Goal: Task Accomplishment & Management: Complete application form

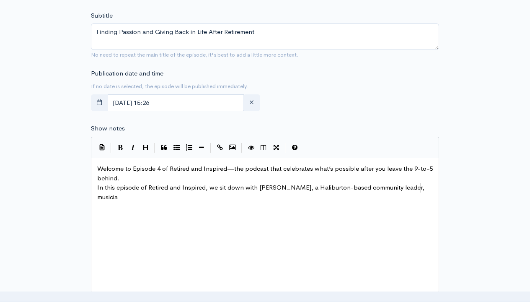
scroll to position [10, 0]
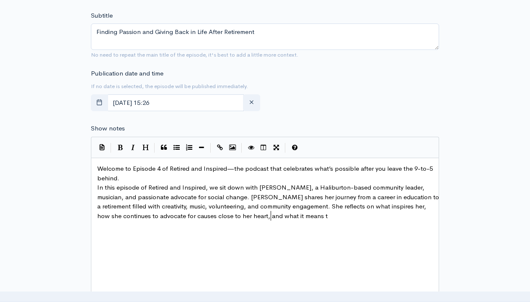
type textarea "In this episode of Retired and Inspired, we sit down with [PERSON_NAME], a Hali…"
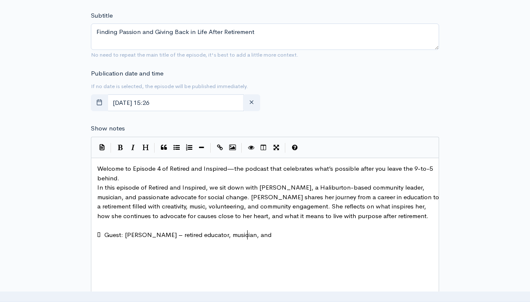
type textarea " Guest: [PERSON_NAME] – retired educator, musician, and community volunteer."
type textarea " Topics we cover in this episode:"
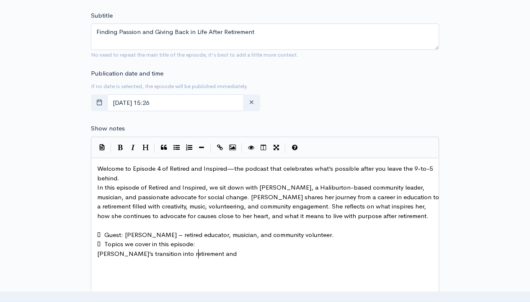
type textarea "[PERSON_NAME]’s transition into retirement and how she embraced new roles."
type textarea "The role of music and creativity in her life."
type textarea "Her ongoing work as an advocate for social change in [GEOGRAPHIC_DATA]."
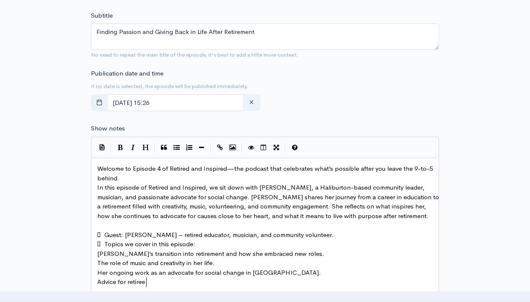
type textarea "Advice for retirees looking to stay engaged and inspired."
type textarea " Highlights:"
type textarea "[PERSON_NAME]’s perspective on redefining retirement as a time for contribution…"
type textarea "The balance between pursuing personal passions and giving back to the community."
type textarea "Her encouragement for others to use retirement as an opportunity to reinvent th…"
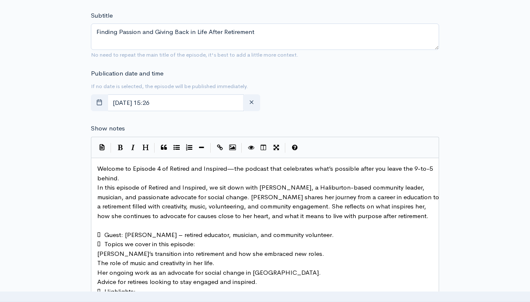
type textarea "Resources;"
type textarea "Basic Income for [DEMOGRAPHIC_DATA], [PERSON_NAME]"
type textarea "The Nordic Theory of Everything – In Search of a Better Life, [PERSON_NAME]"
type textarea "The Year of Living Danishly, [PERSON_NAME]"
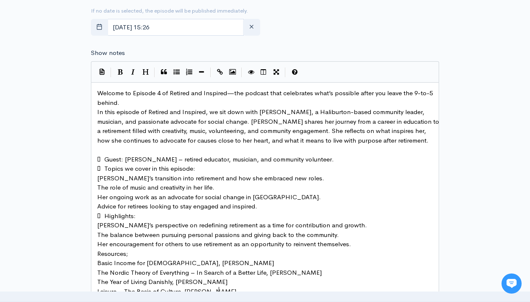
scroll to position [0, 0]
type textarea "Leisure – The Basis of Culture, [PERSON_NAME]"
type input "1"
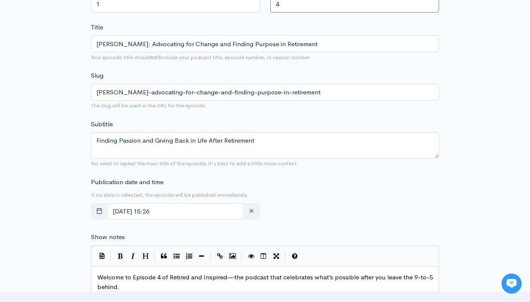
type input "4"
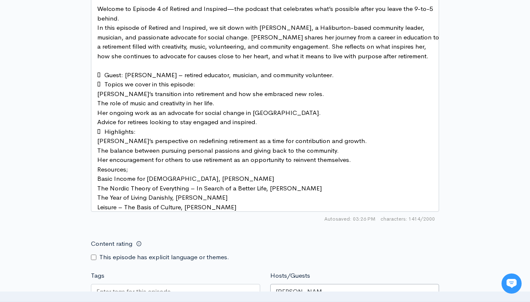
type input "[PERSON_NAME]"
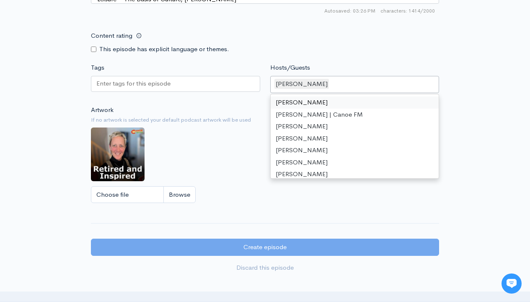
scroll to position [728, 0]
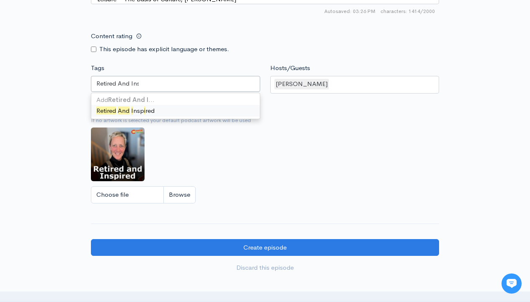
type input "Retired And Inspired"
type input "New Podcast"
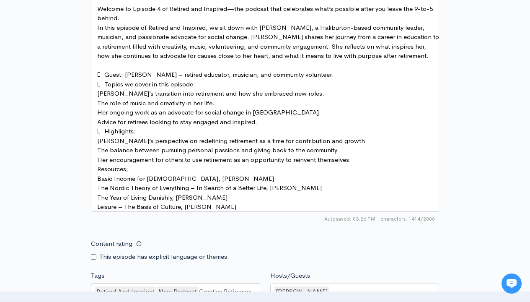
type input "Creative Retirement"
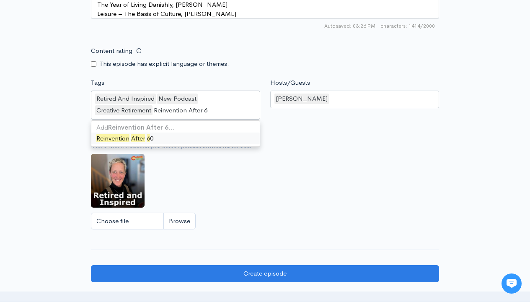
type input "Reinvention After 60"
type input "Life After Work"
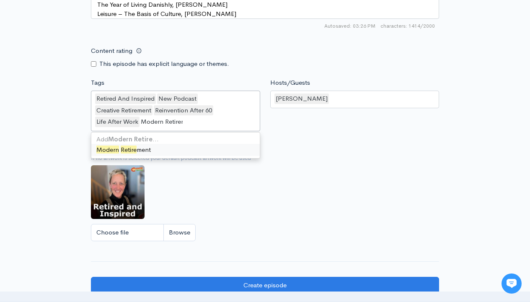
type input "Modern Retirement"
type input "Second Act Stories"
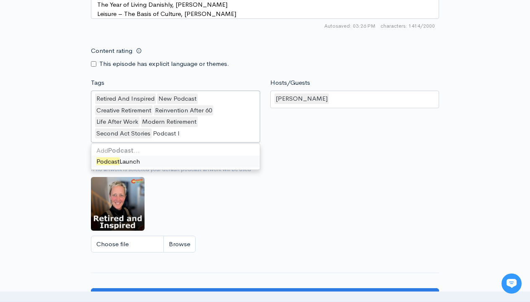
type input "Podcast Launch"
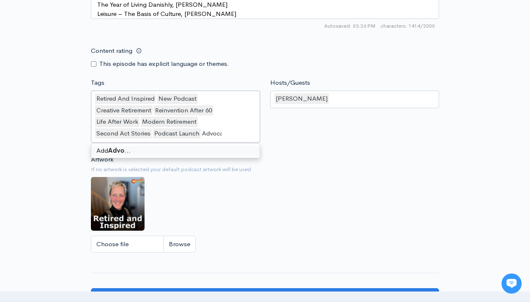
type input "Advocacy"
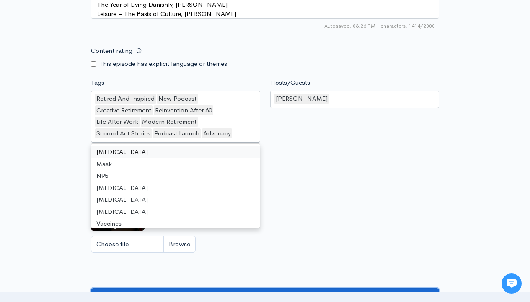
click at [265, 288] on input "Create episode" at bounding box center [265, 296] width 348 height 17
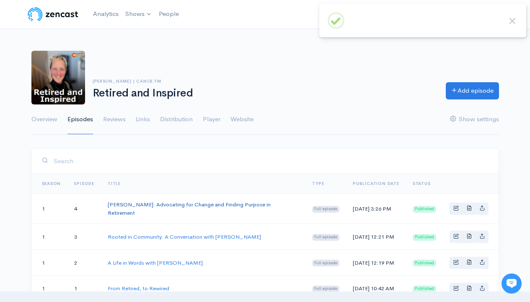
click at [251, 206] on link "[PERSON_NAME]: Advocating for Change and Finding Purpose in Retirement" at bounding box center [189, 209] width 163 height 16
